Goal: Task Accomplishment & Management: Manage account settings

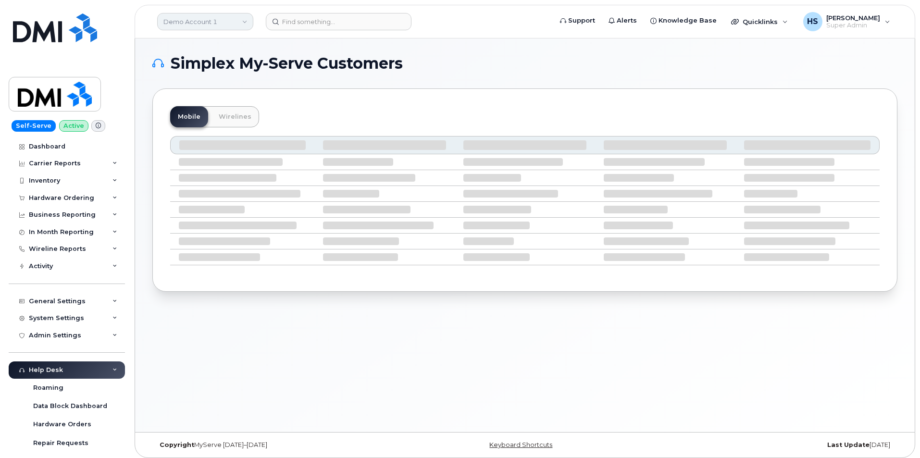
click at [195, 19] on link "Demo Account 1" at bounding box center [205, 21] width 96 height 17
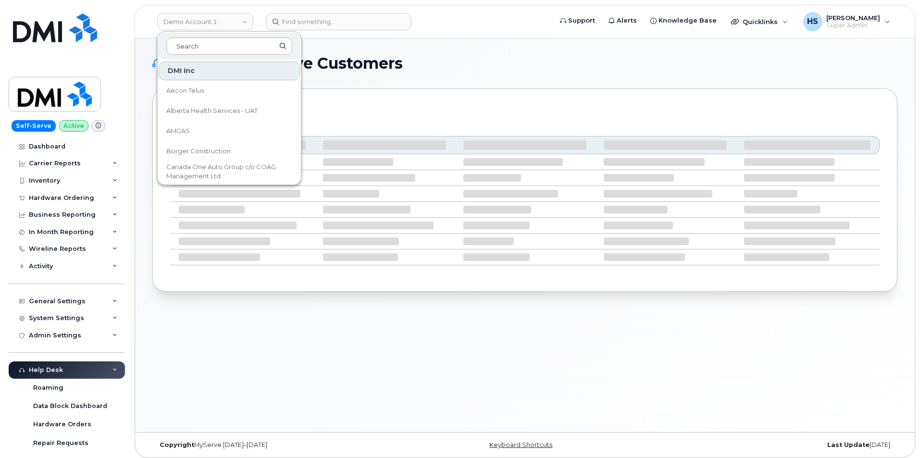
click at [182, 49] on input at bounding box center [229, 45] width 126 height 17
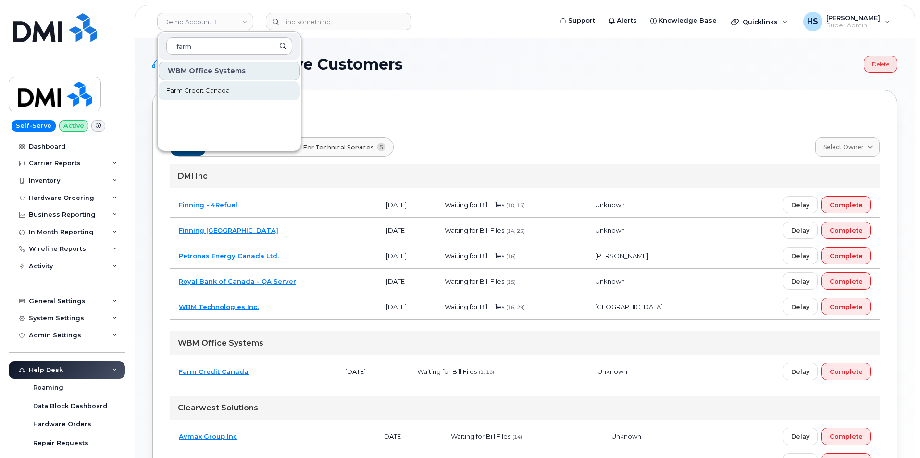
type input "farm"
click at [213, 94] on span "Farm Credit Canada" at bounding box center [197, 91] width 63 height 10
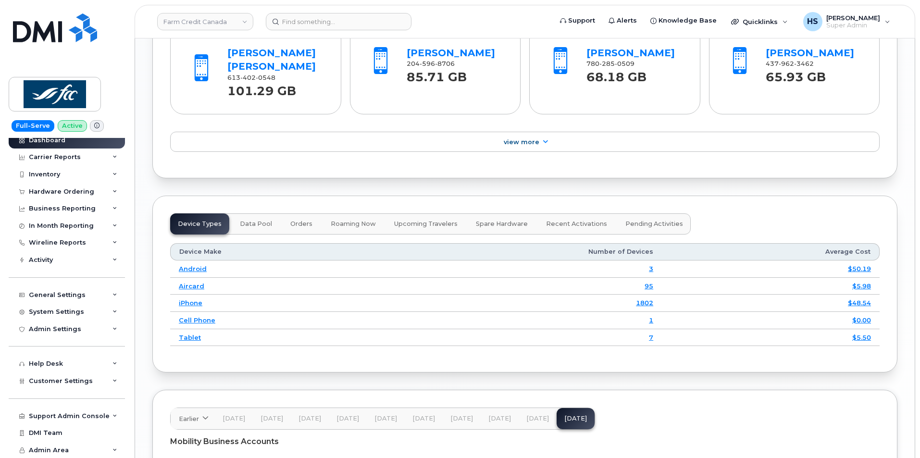
scroll to position [1201, 0]
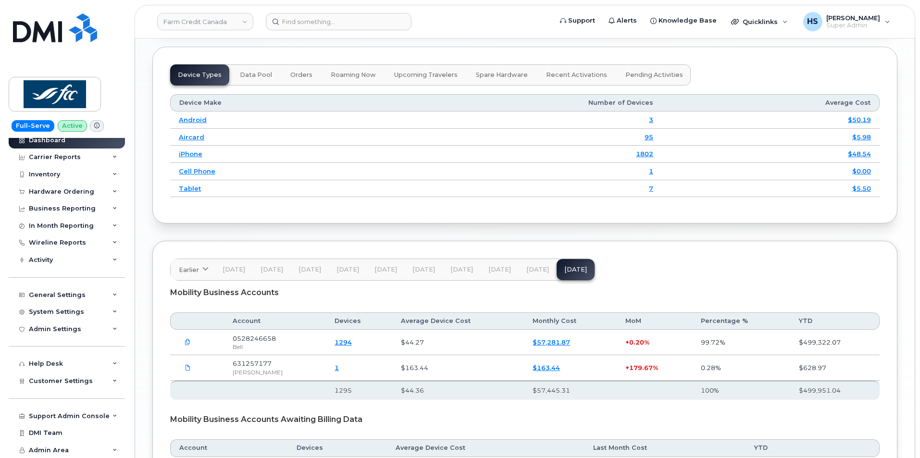
click at [535, 268] on span "[DATE]" at bounding box center [537, 270] width 23 height 8
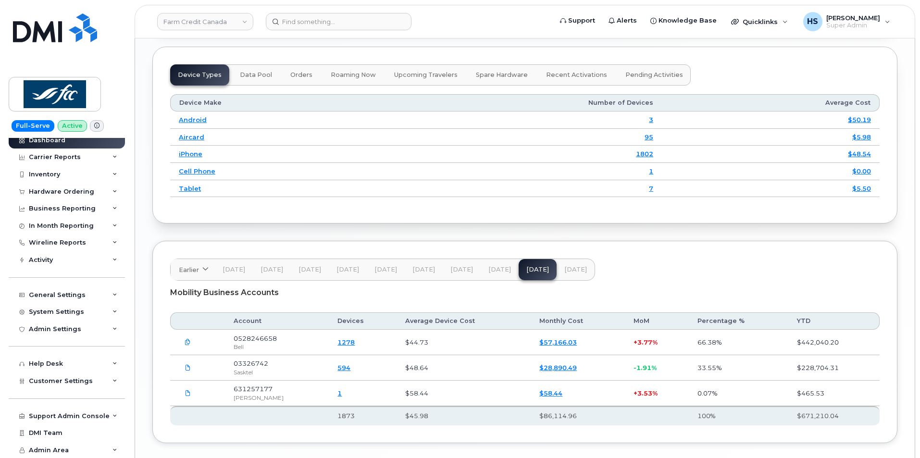
click at [572, 267] on span "[DATE]" at bounding box center [575, 270] width 23 height 8
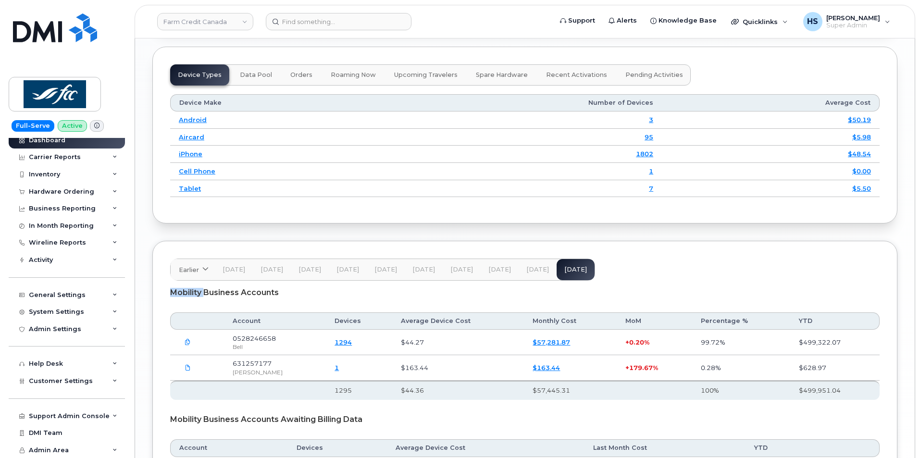
click at [572, 267] on div "Earlier [DATE] October September August July June May April March February Janu…" at bounding box center [382, 270] width 425 height 22
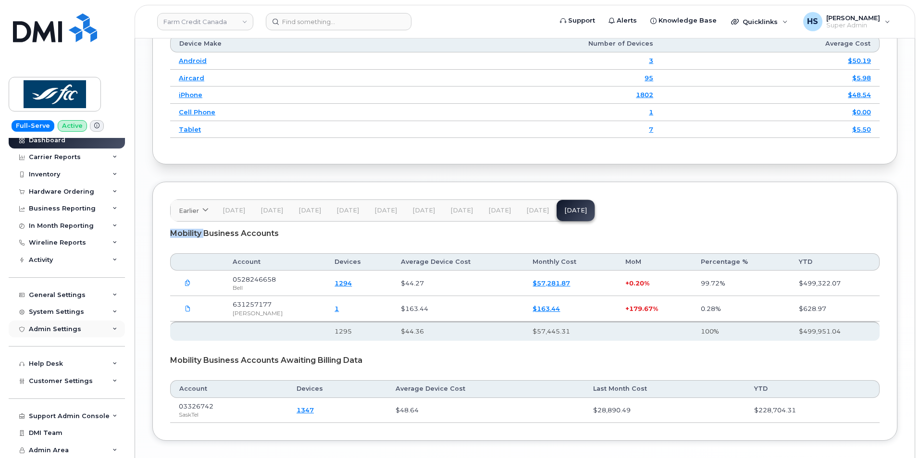
scroll to position [1306, 0]
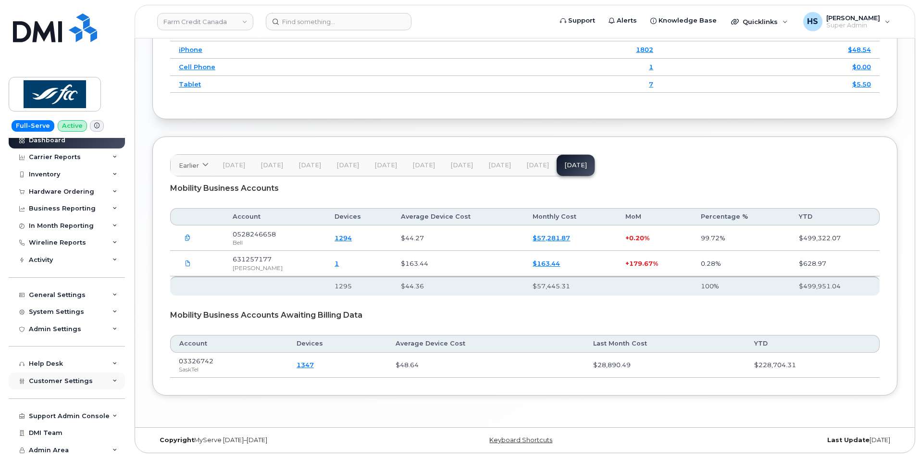
click at [57, 381] on span "Customer Settings" at bounding box center [61, 380] width 64 height 7
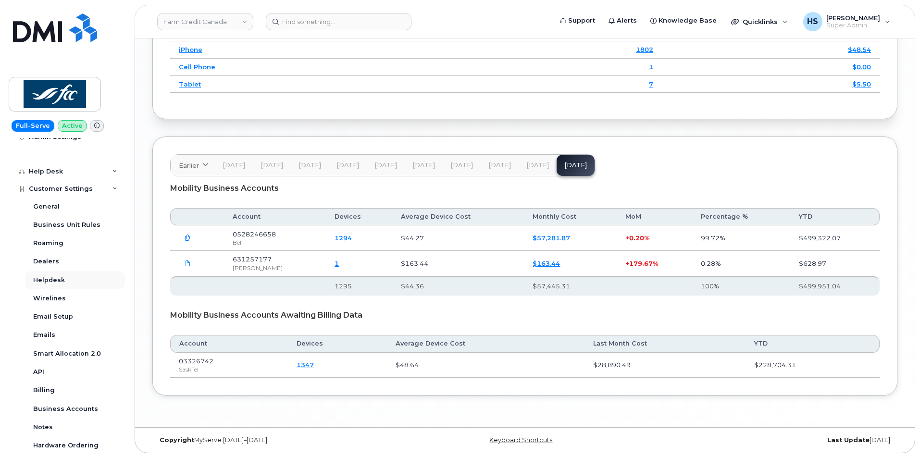
scroll to position [246, 0]
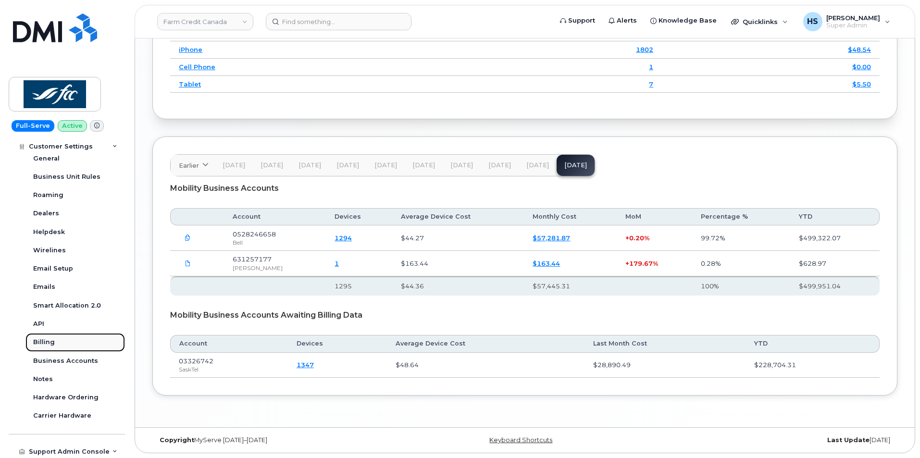
click at [50, 340] on div "Billing" at bounding box center [44, 342] width 22 height 9
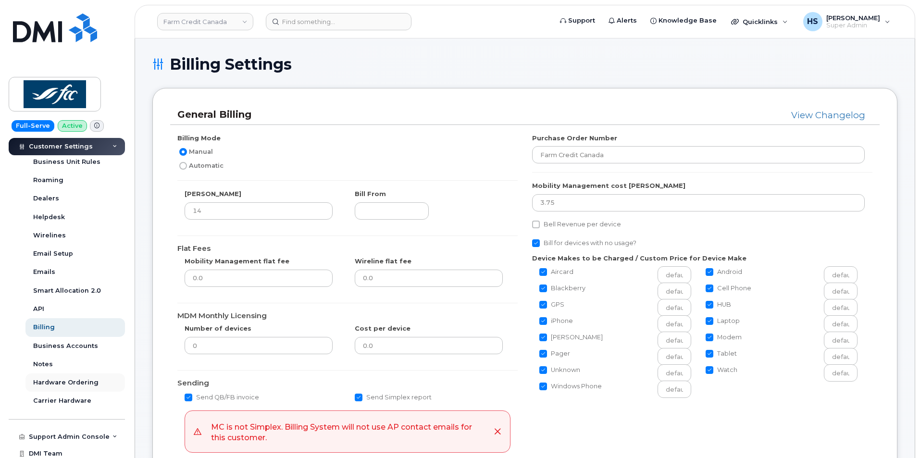
scroll to position [283, 0]
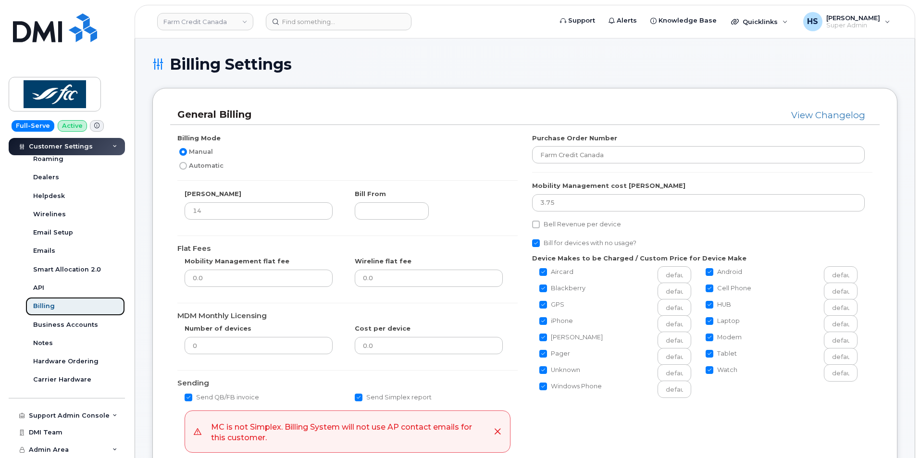
click at [41, 303] on div "Billing" at bounding box center [44, 306] width 22 height 9
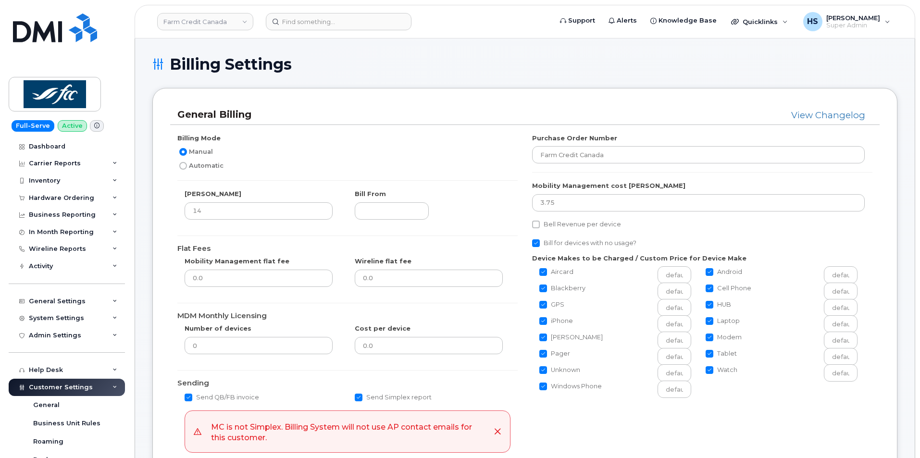
click at [463, 66] on h1 "Billing Settings" at bounding box center [524, 64] width 745 height 17
click at [456, 70] on h1 "Billing Settings" at bounding box center [524, 64] width 745 height 17
